Goal: Task Accomplishment & Management: Manage account settings

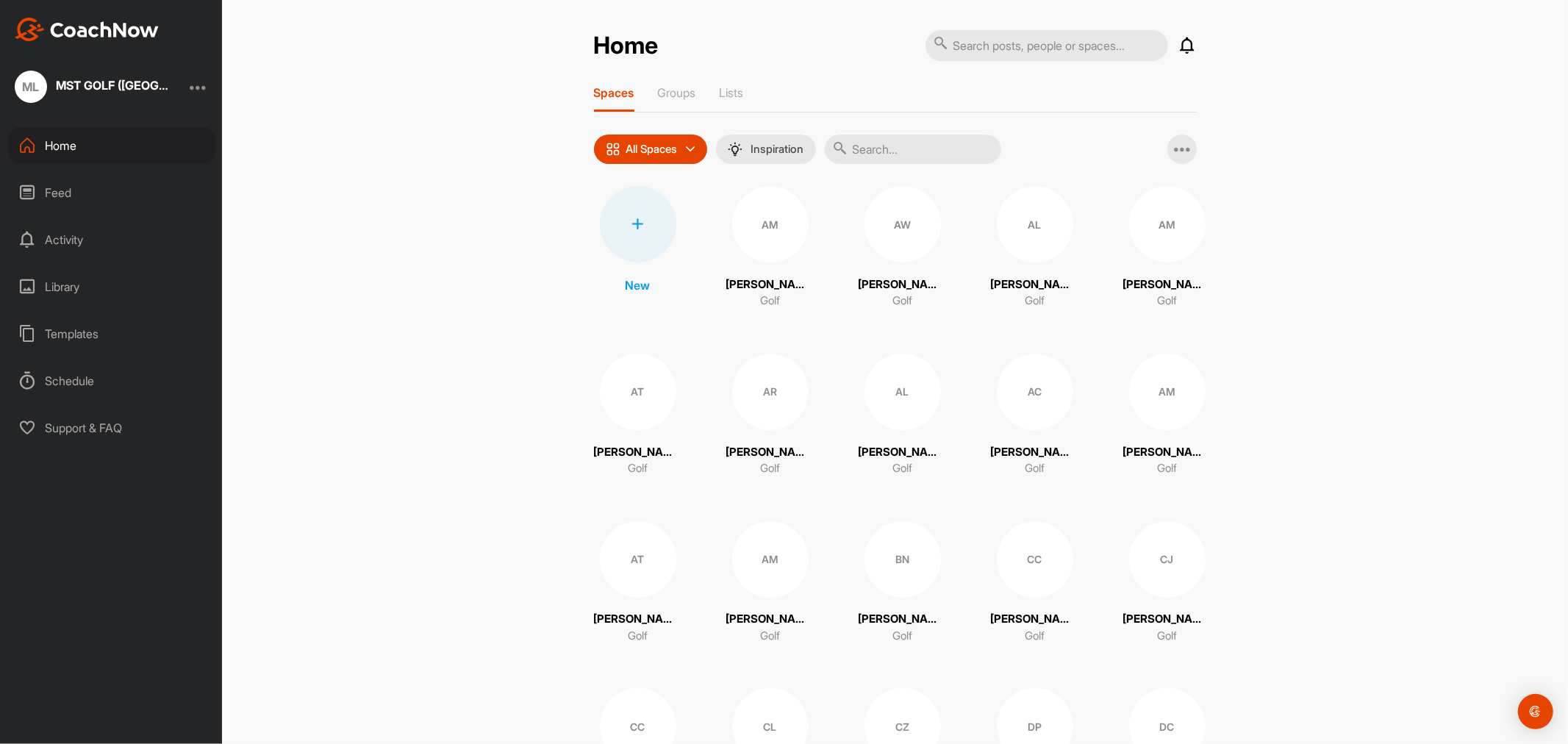
click at [174, 79] on div "ML MST GOLF ([GEOGRAPHIC_DATA]) PTE LTD" at bounding box center [111, 86] width 222 height 32
click at [31, 79] on div "ML" at bounding box center [31, 86] width 32 height 32
click at [206, 83] on div at bounding box center [198, 86] width 18 height 18
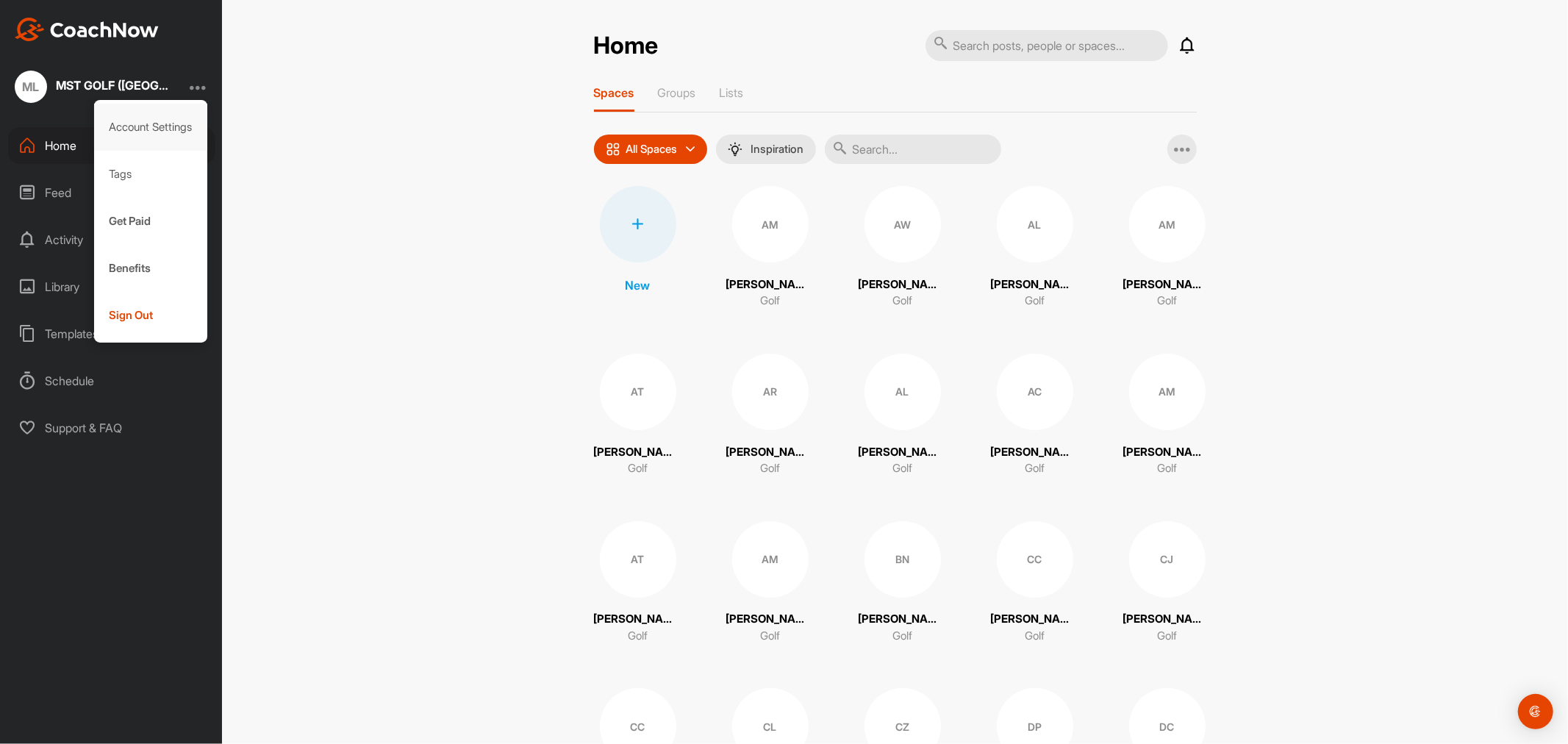
click at [142, 128] on div "Account Settings" at bounding box center [151, 128] width 114 height 47
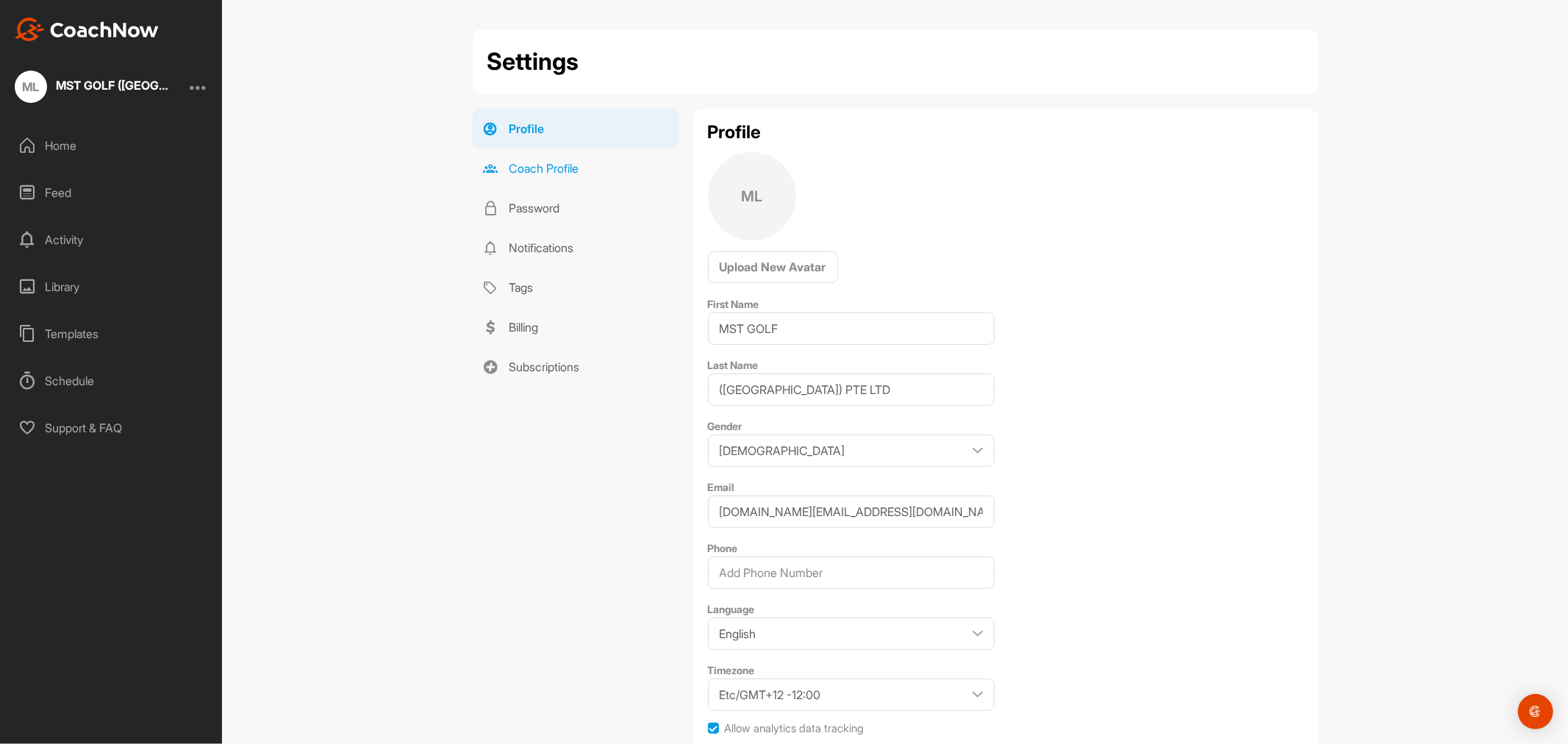
click at [549, 173] on link "Coach Profile" at bounding box center [576, 168] width 206 height 40
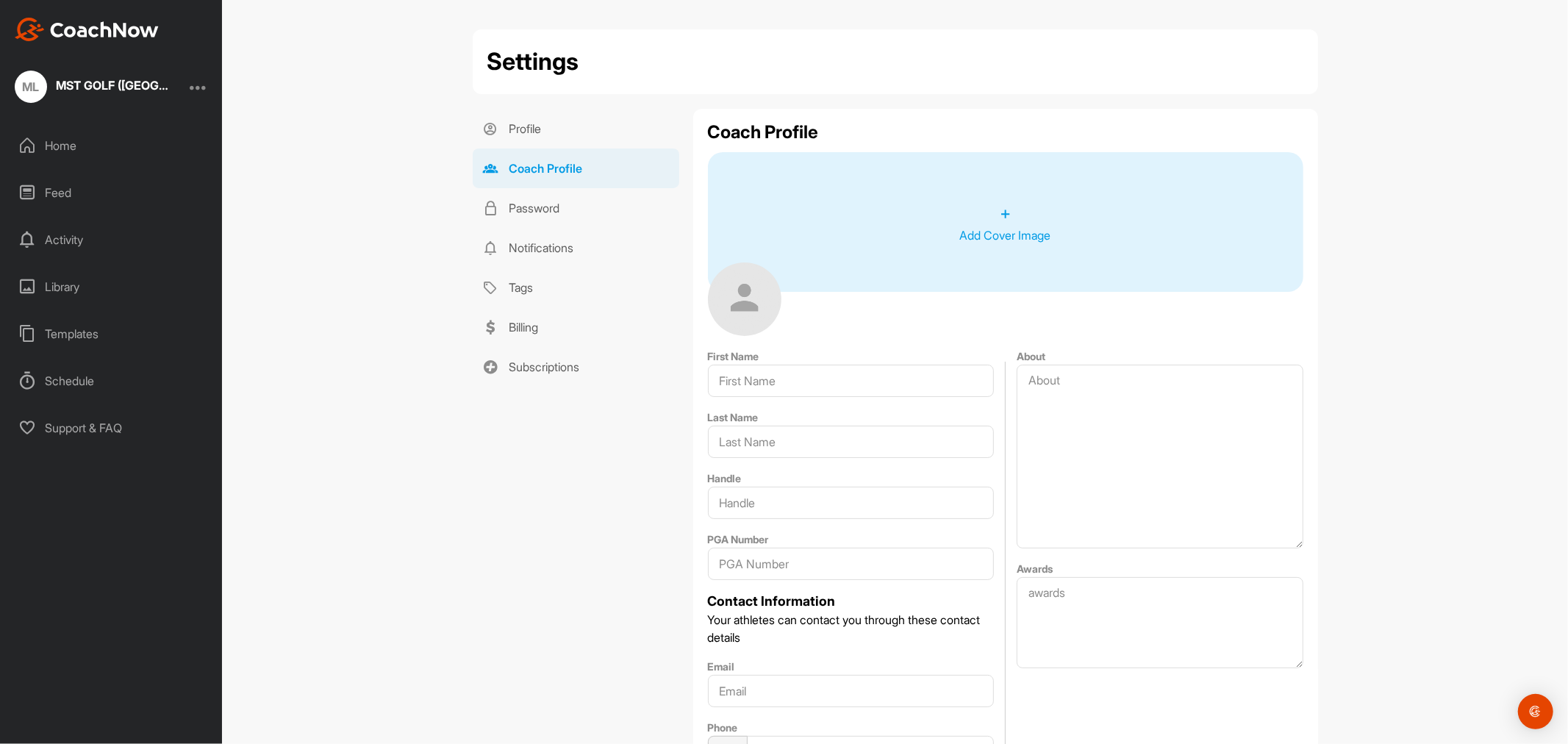
type input "MST GOLF"
type input "([GEOGRAPHIC_DATA]) PTE LTD"
click at [78, 143] on div "Home" at bounding box center [112, 145] width 207 height 37
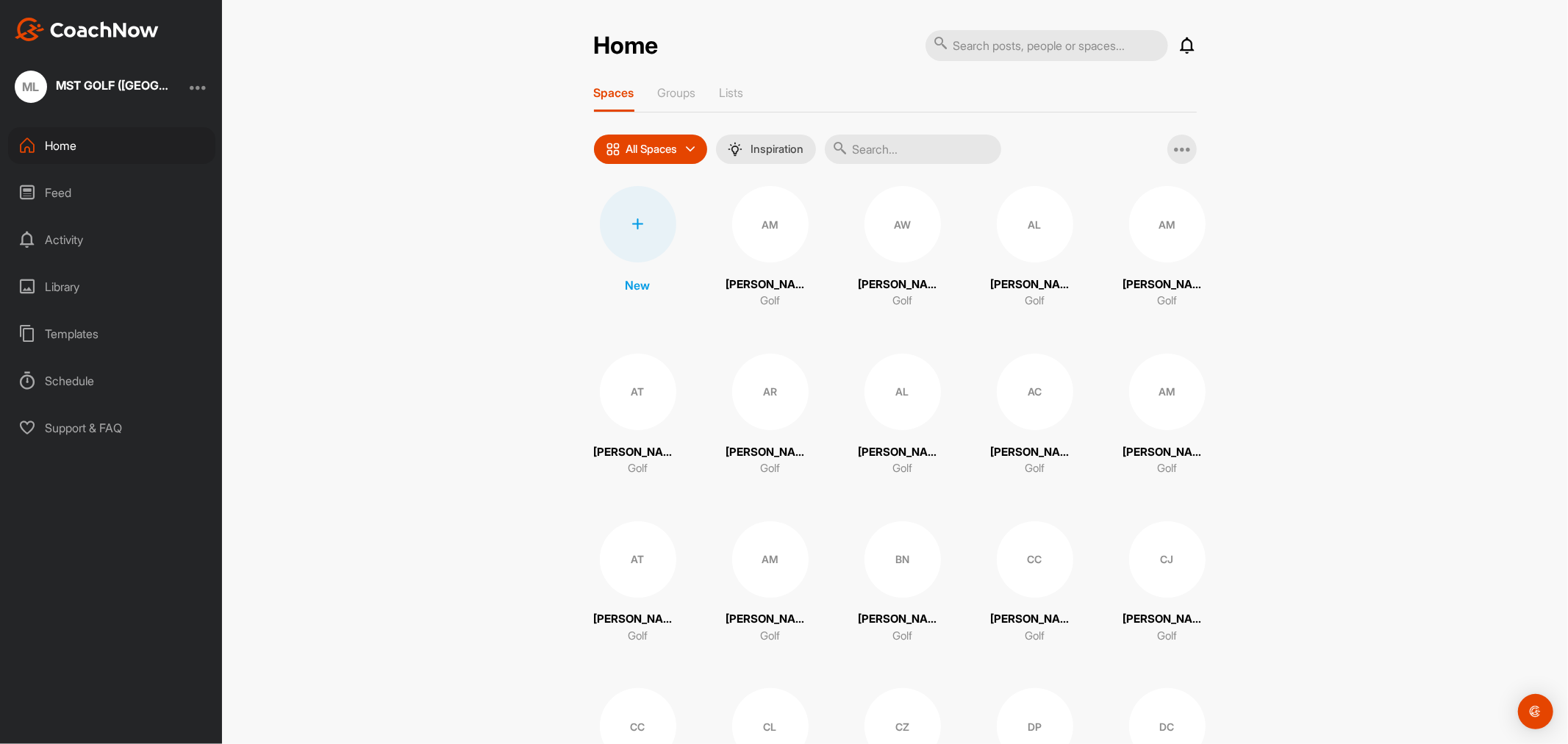
click at [631, 230] on div at bounding box center [638, 224] width 76 height 76
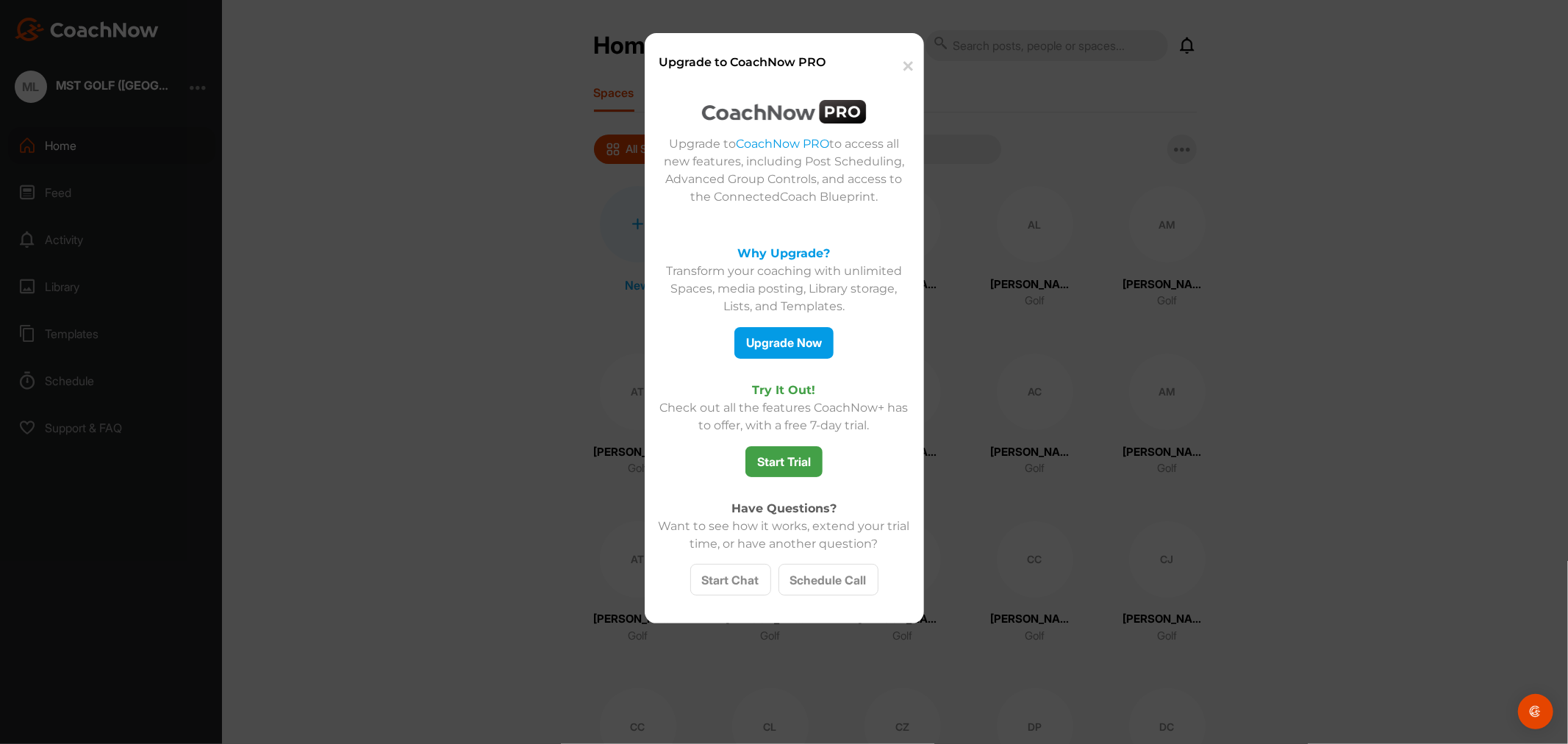
click at [905, 73] on button "✕" at bounding box center [907, 67] width 32 height 45
